Goal: Information Seeking & Learning: Learn about a topic

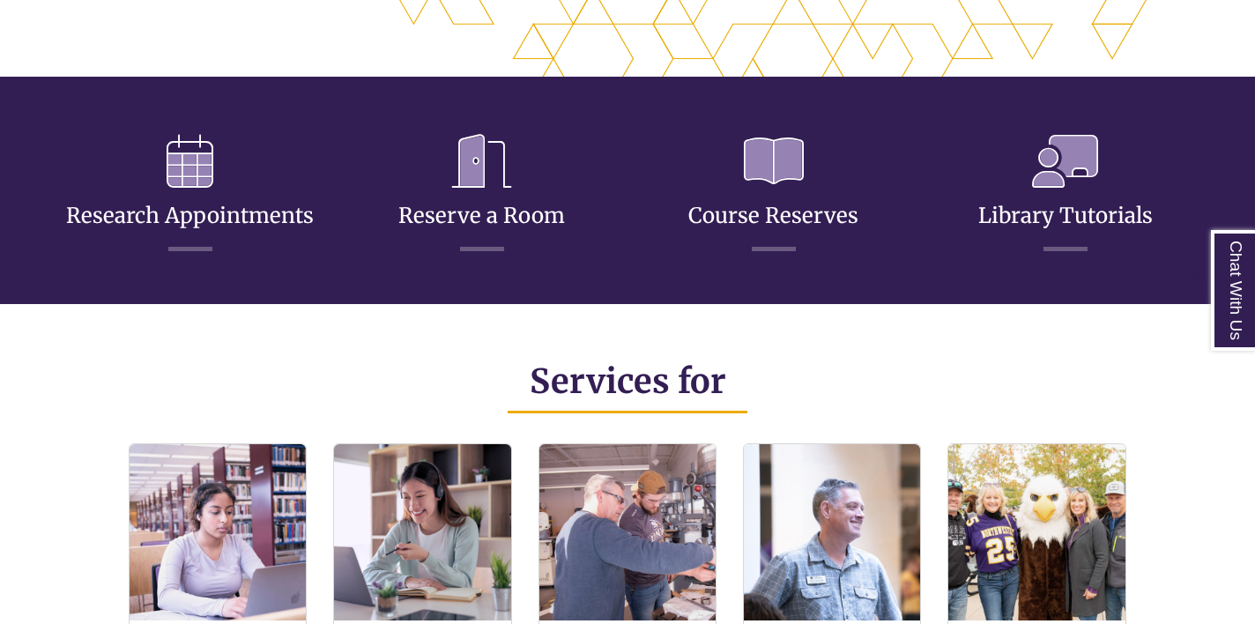
scroll to position [216, 0]
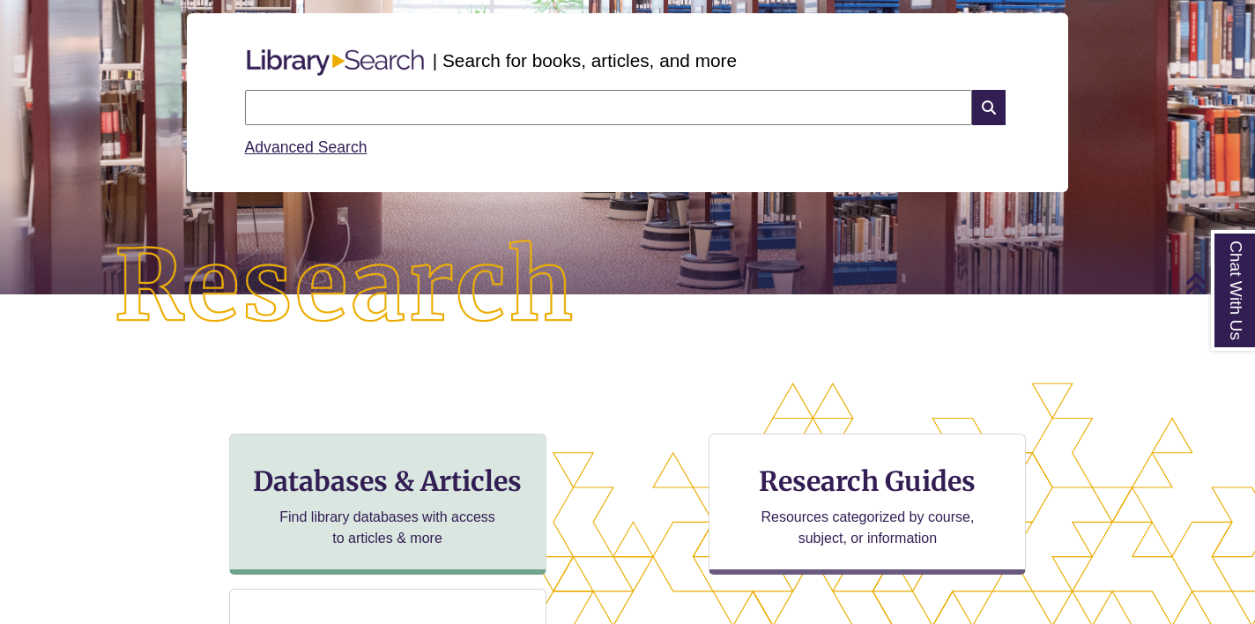
click at [351, 449] on div "Databases & Articles Find library databases with access to articles & more" at bounding box center [387, 504] width 317 height 141
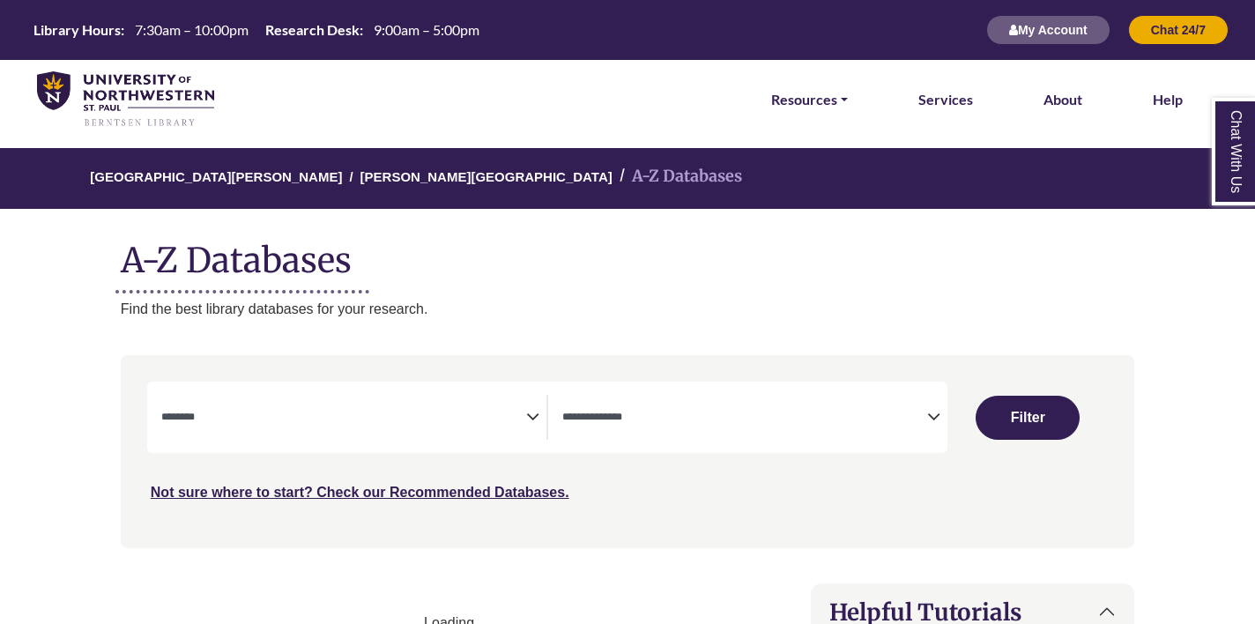
select select "Database Subject Filter"
select select "Database Types Filter"
select select "Database Subject Filter"
select select "Database Types Filter"
click at [321, 407] on span "Search filters" at bounding box center [343, 414] width 365 height 15
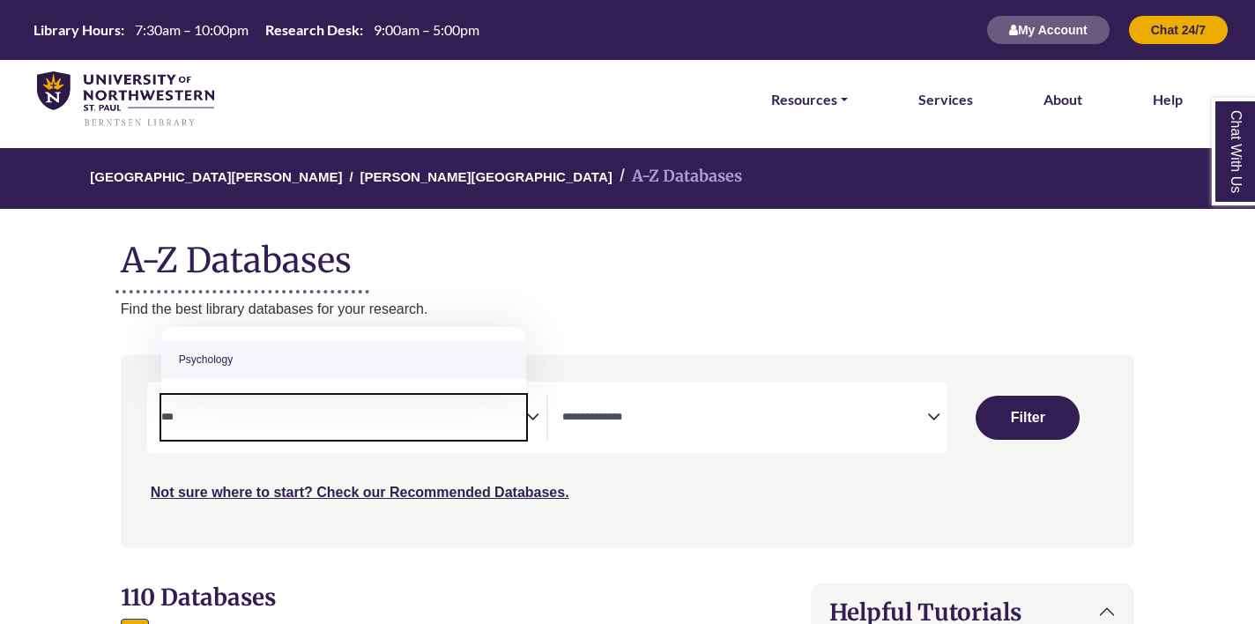
type textarea "***"
select select "*****"
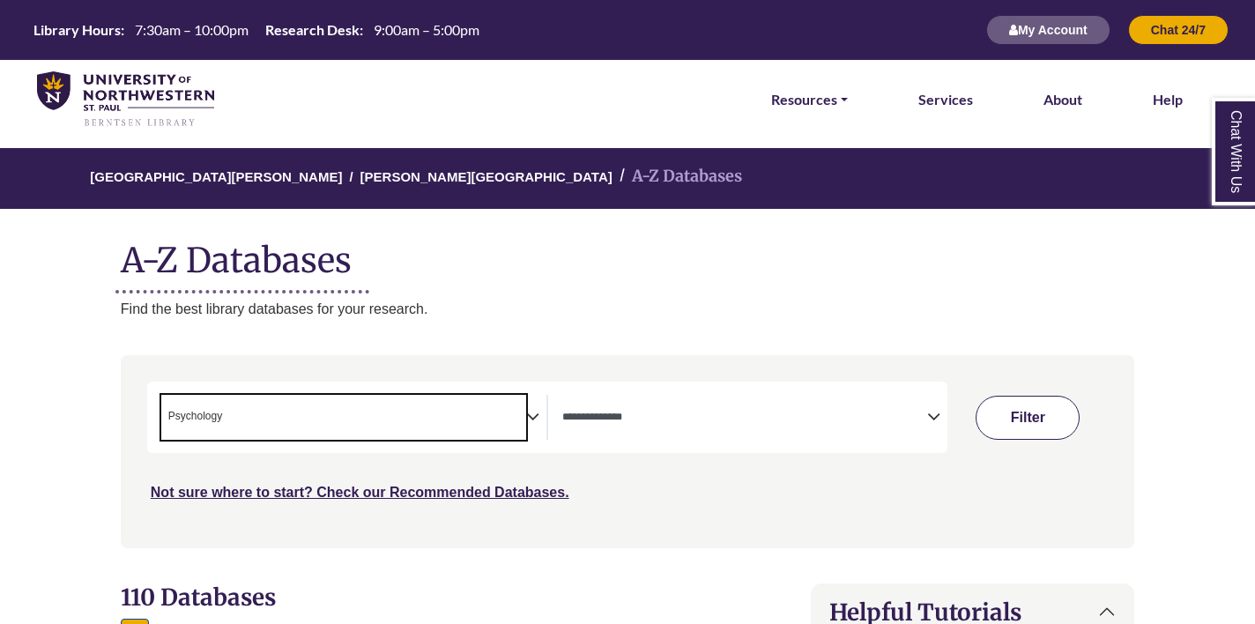
click at [1026, 421] on button "Filter" at bounding box center [1028, 418] width 104 height 44
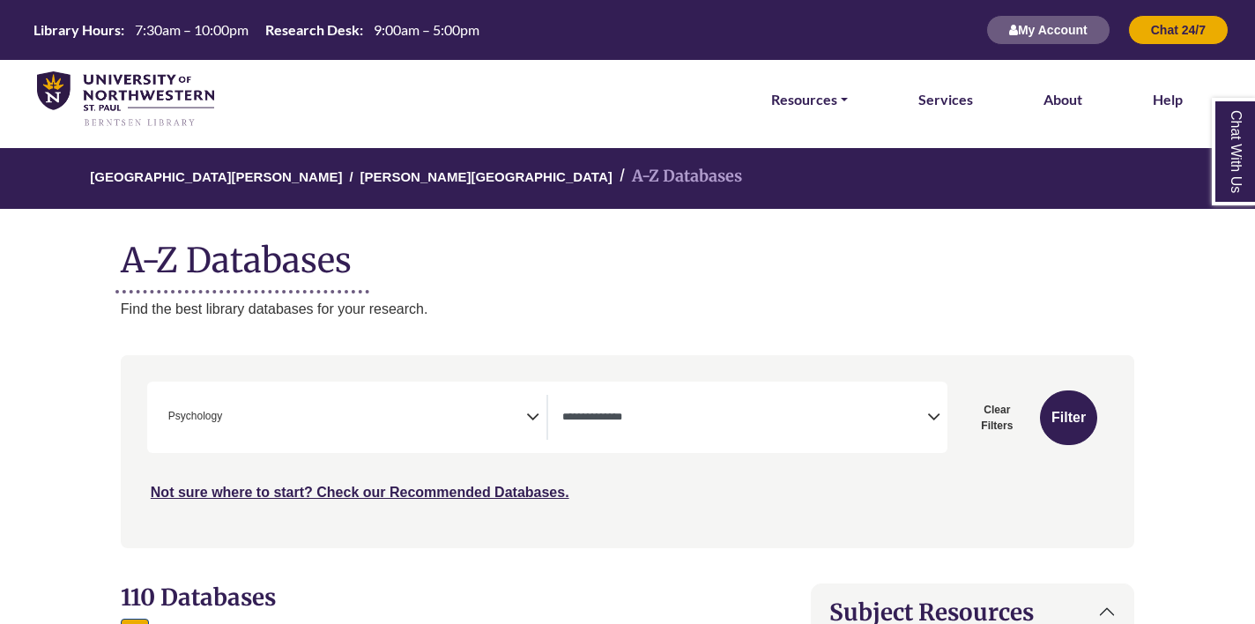
select select "Database Types Filter"
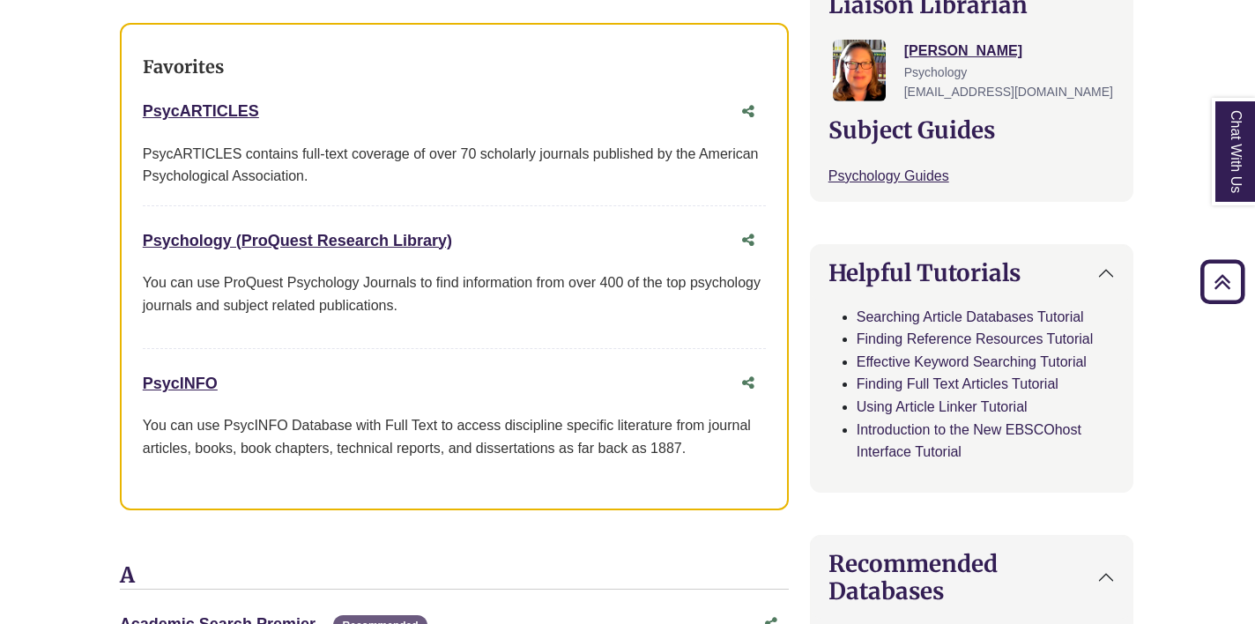
scroll to position [652, 1]
click at [903, 174] on link "Psychology Guides This link opens in a new window" at bounding box center [888, 176] width 121 height 15
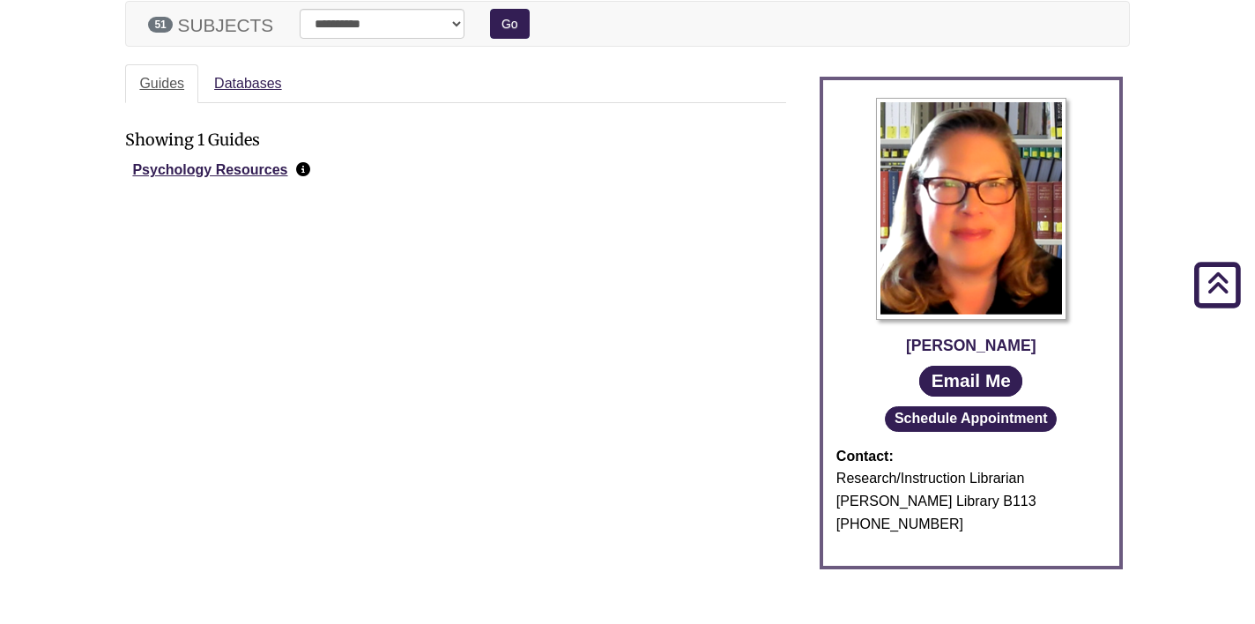
scroll to position [322, 0]
click at [240, 85] on link "Databases" at bounding box center [248, 83] width 96 height 40
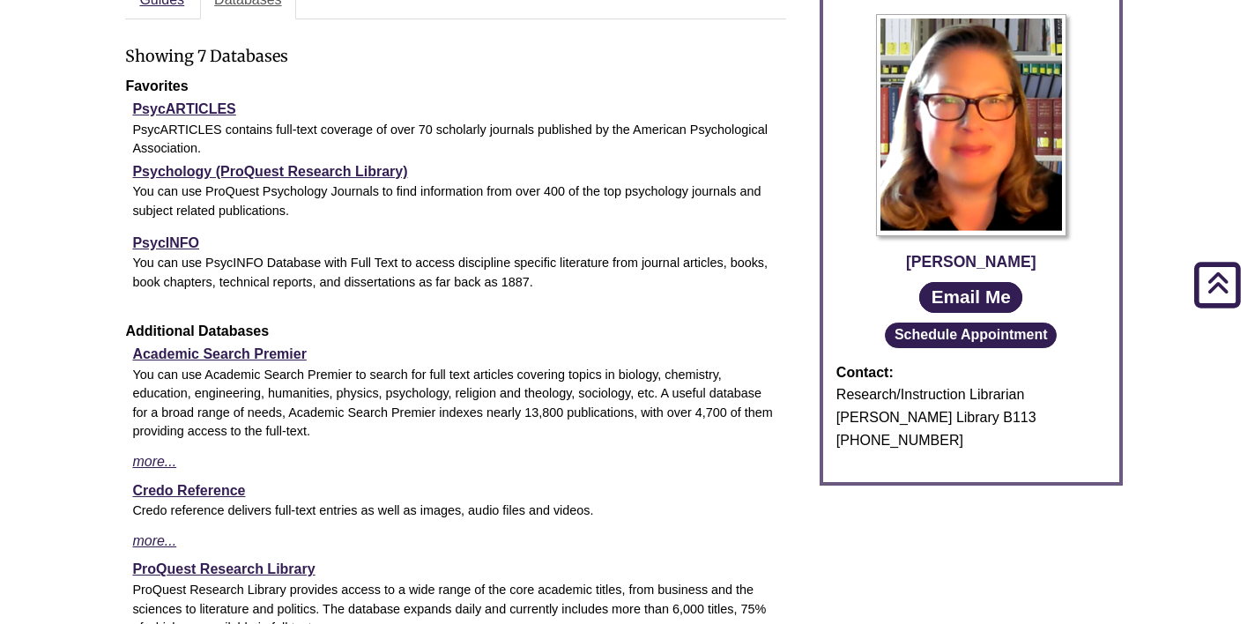
scroll to position [404, 0]
click at [227, 170] on link "Psychology (ProQuest Research Library)" at bounding box center [269, 172] width 275 height 15
